Goal: Task Accomplishment & Management: Use online tool/utility

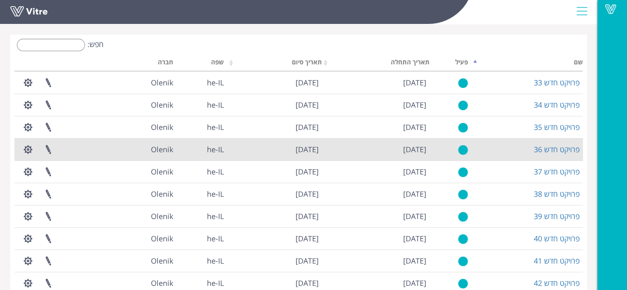
scroll to position [184, 0]
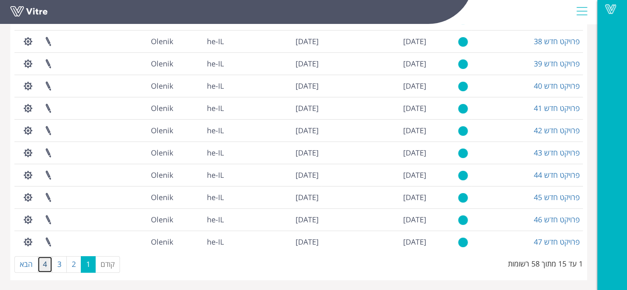
click at [41, 265] on link "4" at bounding box center [45, 264] width 15 height 16
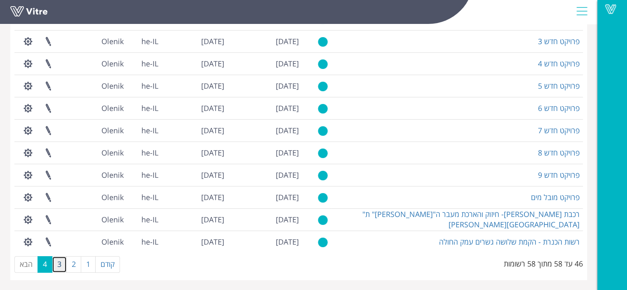
click at [61, 264] on link "3" at bounding box center [59, 264] width 15 height 16
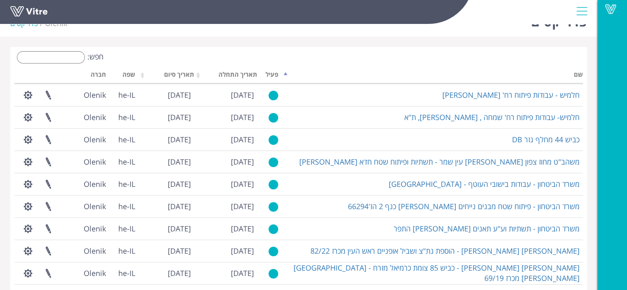
scroll to position [0, 0]
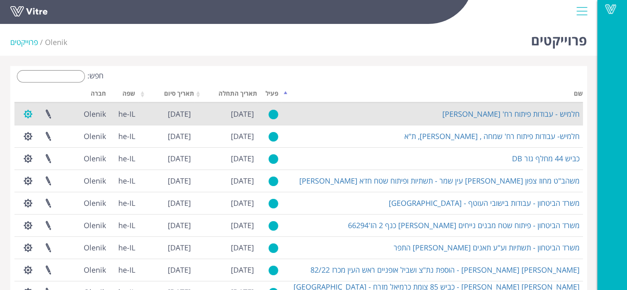
click at [27, 115] on button "button" at bounding box center [28, 114] width 21 height 22
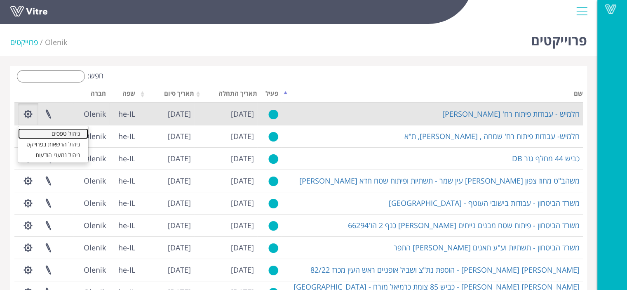
click at [68, 134] on link "ניהול טפסים" at bounding box center [53, 133] width 70 height 11
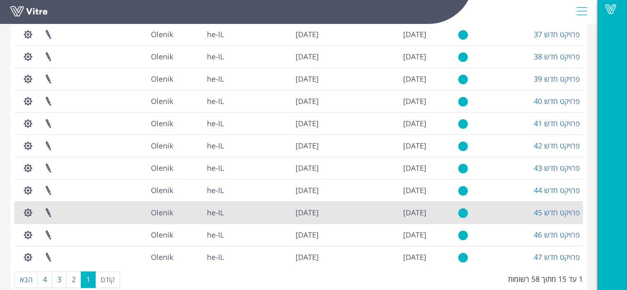
scroll to position [184, 0]
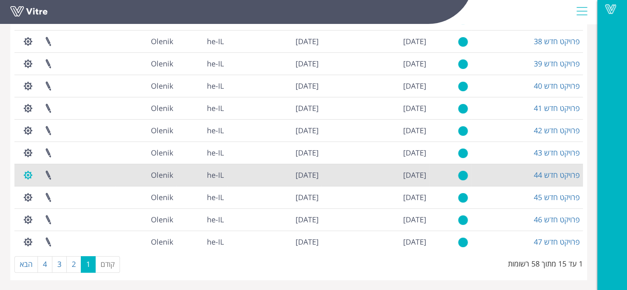
click at [29, 176] on button "button" at bounding box center [28, 175] width 21 height 22
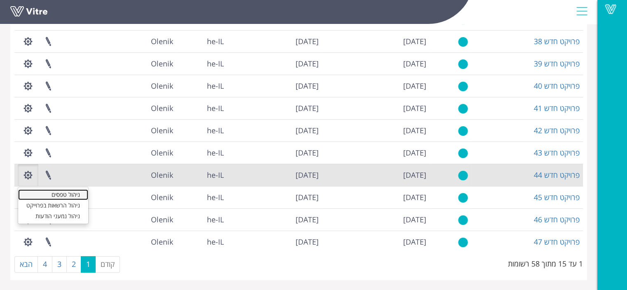
click at [73, 192] on link "ניהול טפסים" at bounding box center [53, 194] width 70 height 11
